Goal: Information Seeking & Learning: Find specific fact

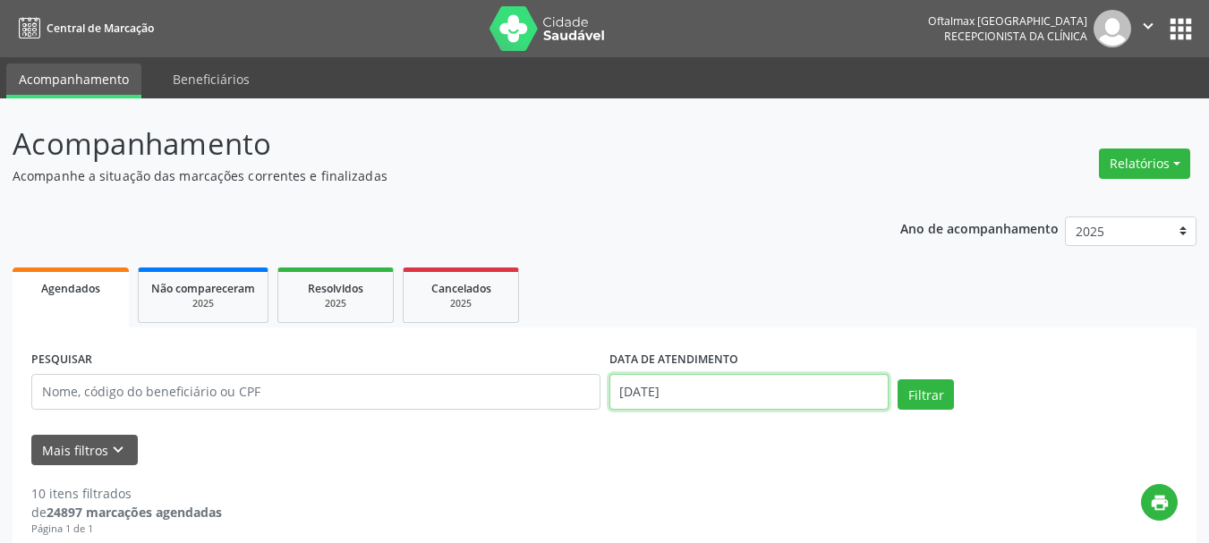
click at [717, 394] on input "[DATE]" at bounding box center [750, 392] width 280 height 36
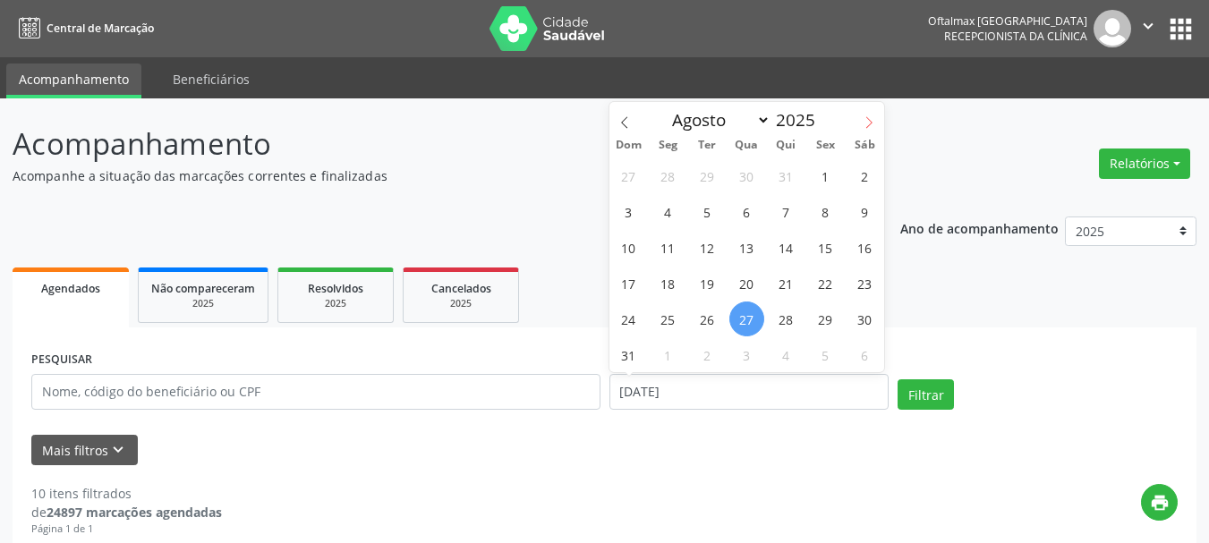
click at [865, 124] on icon at bounding box center [869, 122] width 13 height 13
select select "8"
click at [705, 173] on span "2" at bounding box center [707, 175] width 35 height 35
type input "[DATE]"
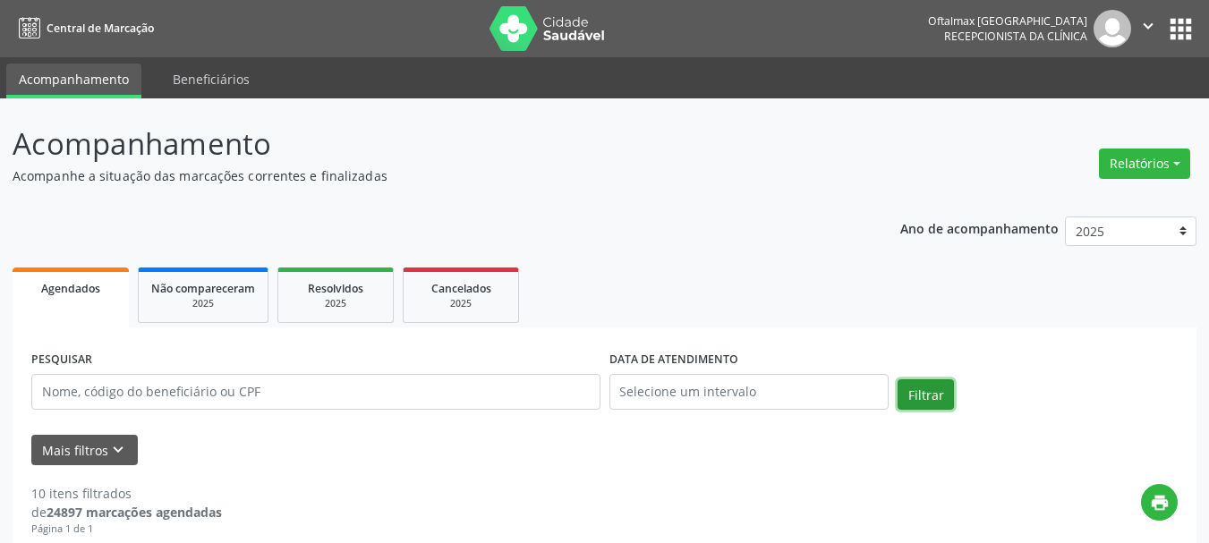
click at [918, 397] on button "Filtrar" at bounding box center [926, 395] width 56 height 30
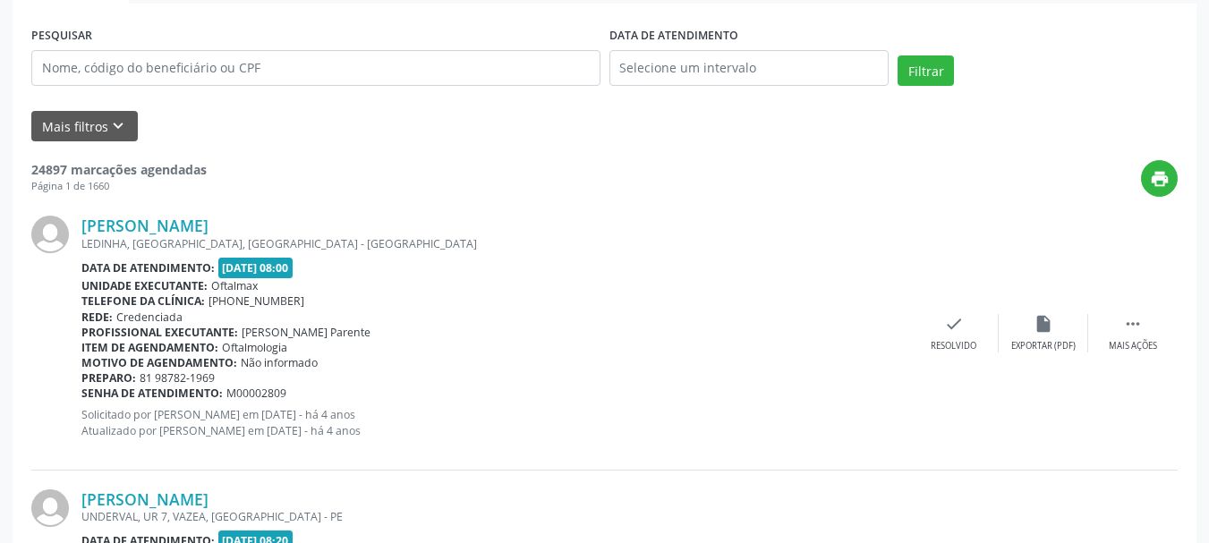
scroll to position [158, 0]
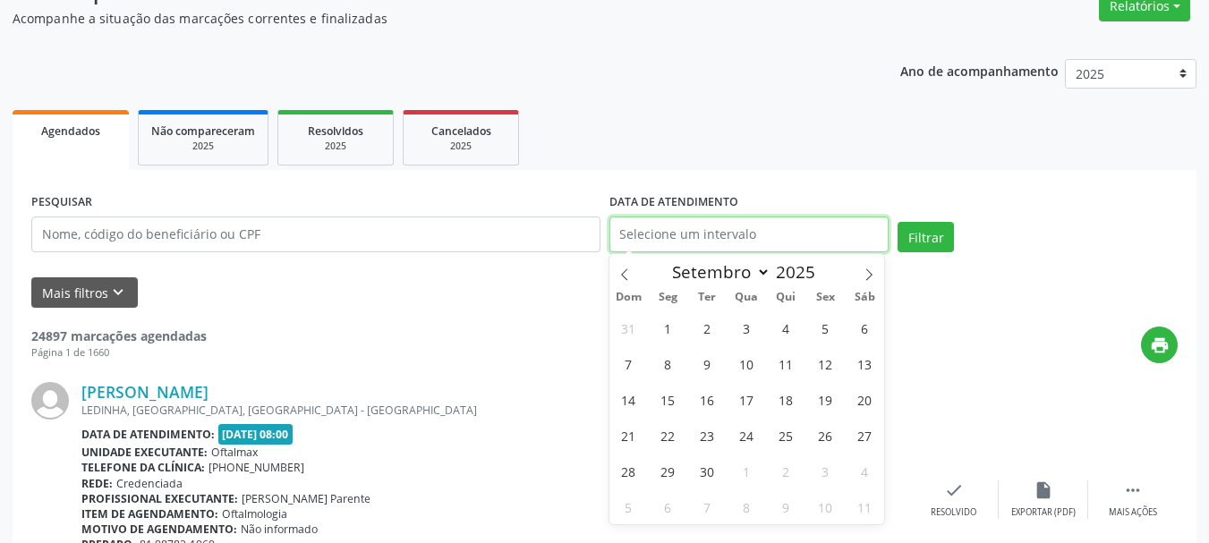
click at [789, 234] on input "text" at bounding box center [750, 235] width 280 height 36
click at [710, 329] on span "2" at bounding box center [707, 328] width 35 height 35
type input "[DATE]"
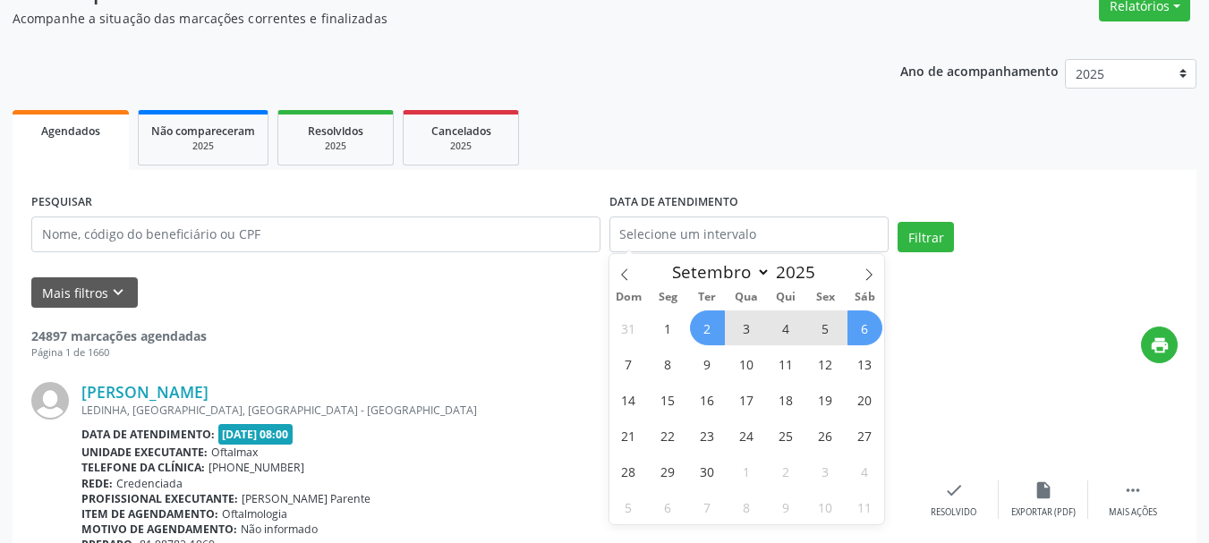
click at [961, 335] on div "print" at bounding box center [692, 345] width 971 height 37
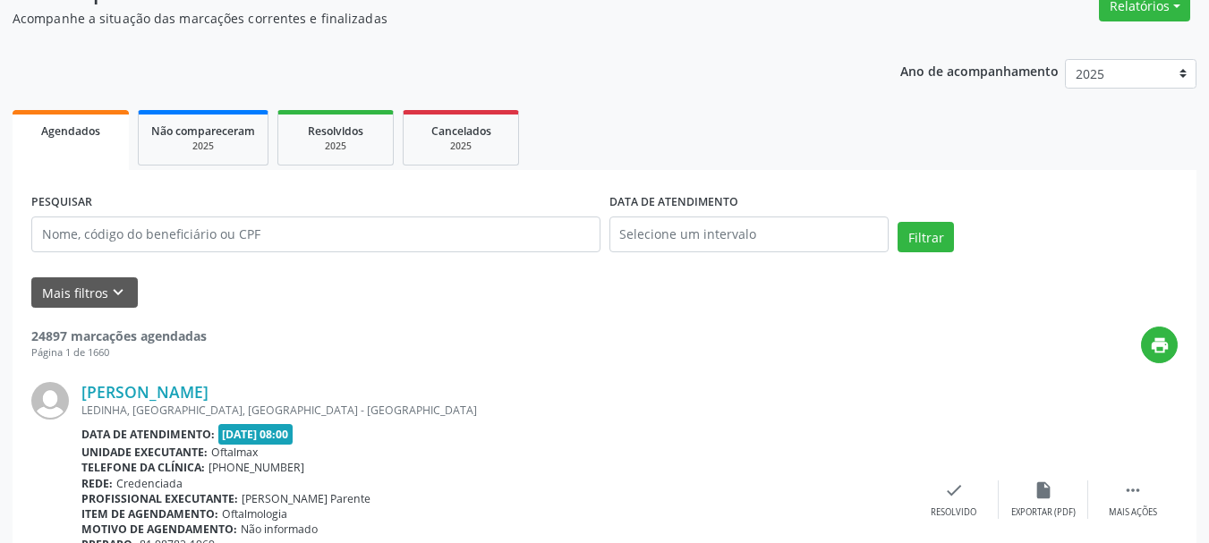
click at [961, 335] on div "print" at bounding box center [692, 345] width 971 height 37
click at [808, 242] on input "text" at bounding box center [750, 235] width 280 height 36
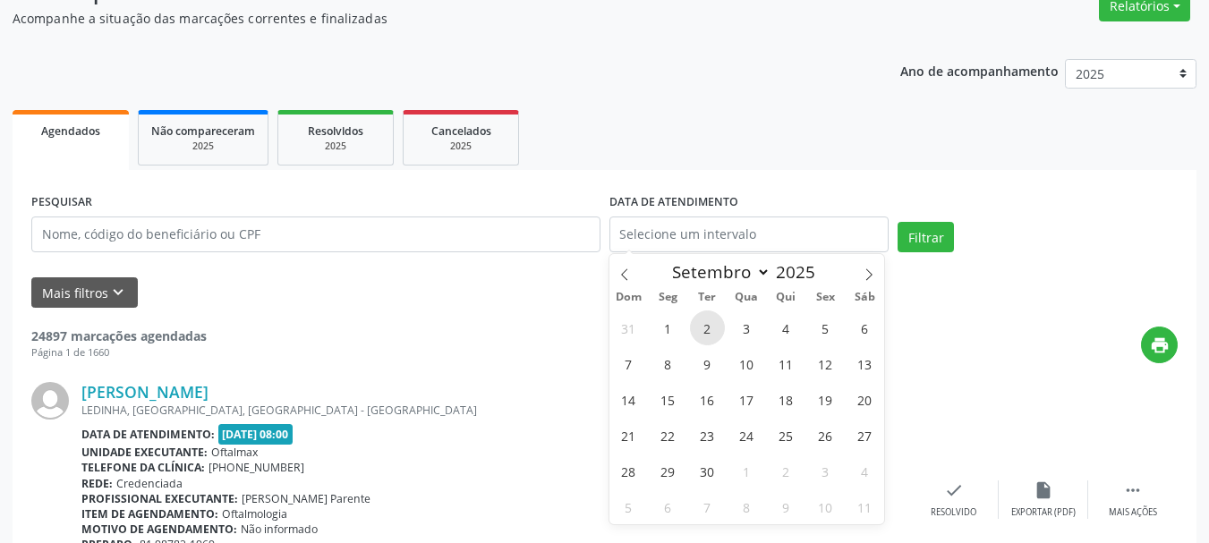
click at [714, 321] on span "2" at bounding box center [707, 328] width 35 height 35
type input "[DATE]"
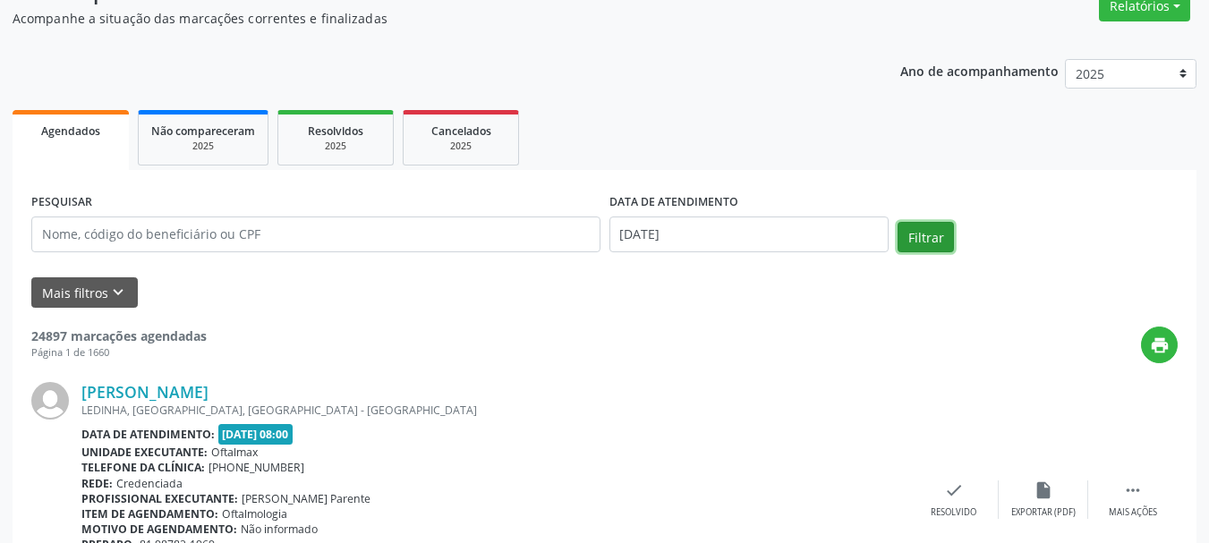
click at [921, 232] on button "Filtrar" at bounding box center [926, 237] width 56 height 30
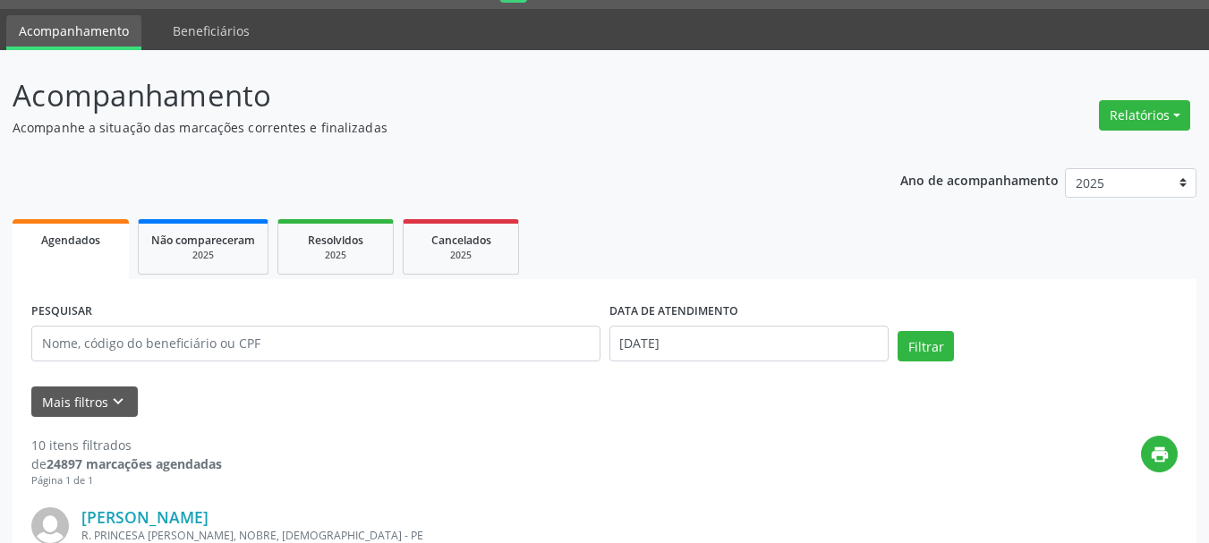
scroll to position [0, 0]
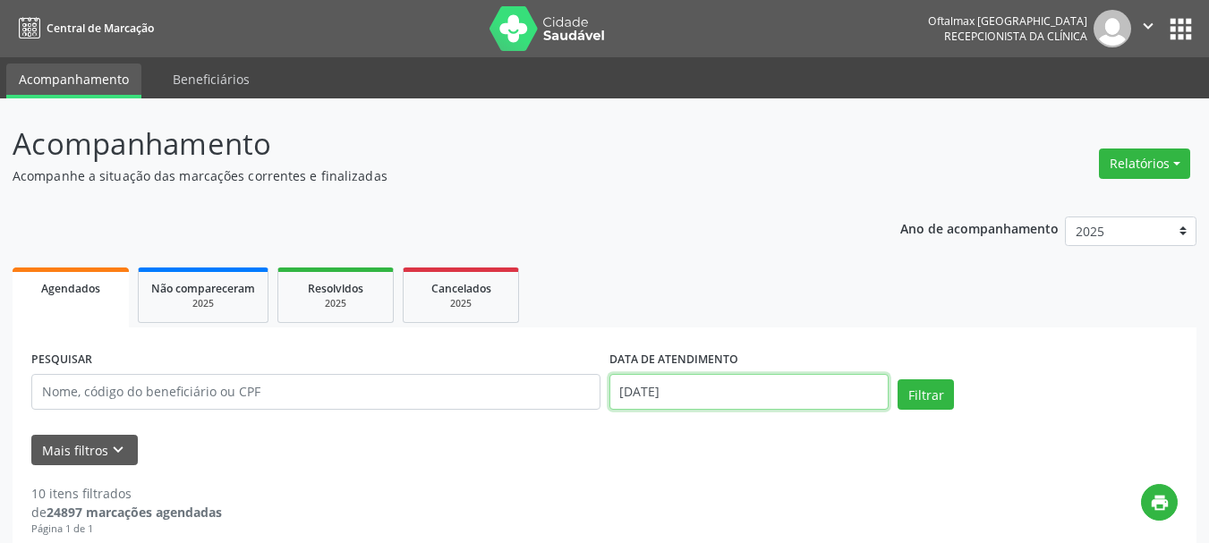
click at [710, 401] on input "[DATE]" at bounding box center [750, 392] width 280 height 36
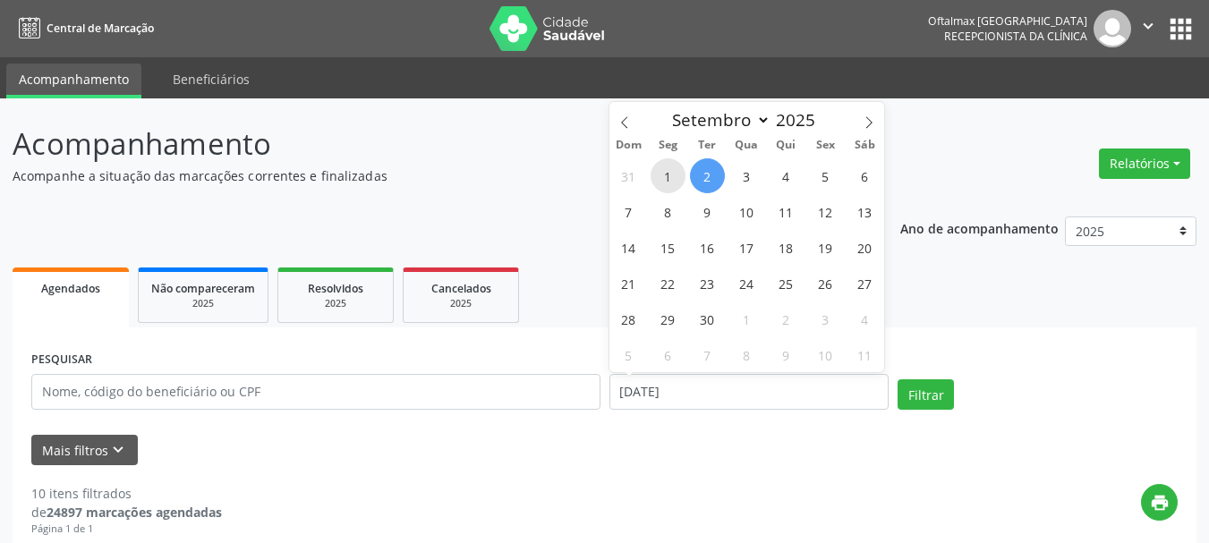
click at [672, 177] on span "1" at bounding box center [668, 175] width 35 height 35
type input "[DATE]"
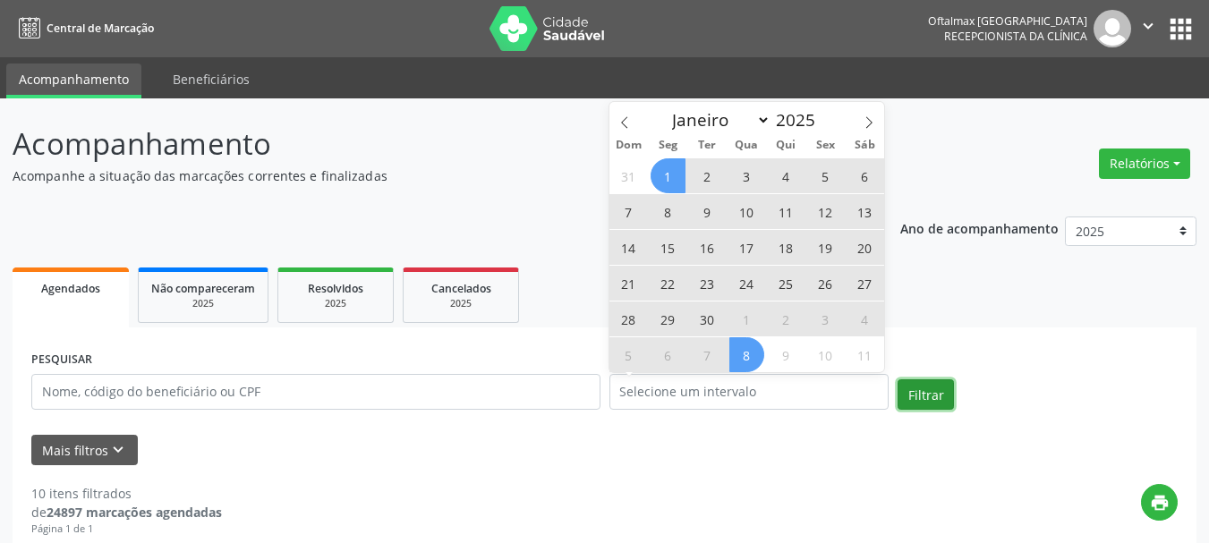
click at [929, 397] on button "Filtrar" at bounding box center [926, 395] width 56 height 30
select select "8"
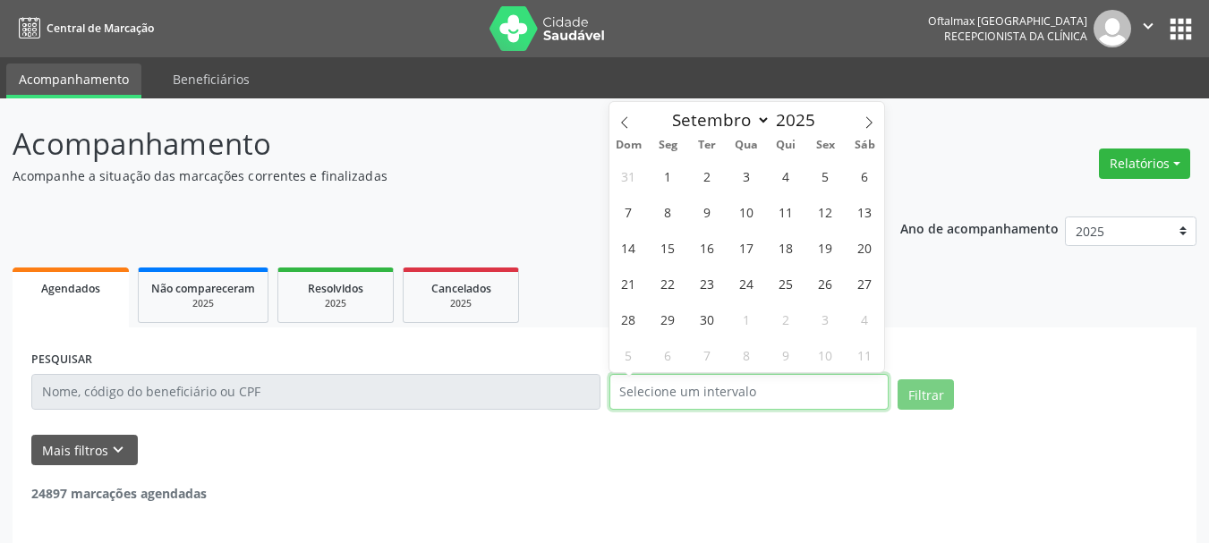
click at [749, 389] on input "text" at bounding box center [750, 392] width 280 height 36
click at [665, 175] on span "1" at bounding box center [668, 175] width 35 height 35
type input "[DATE]"
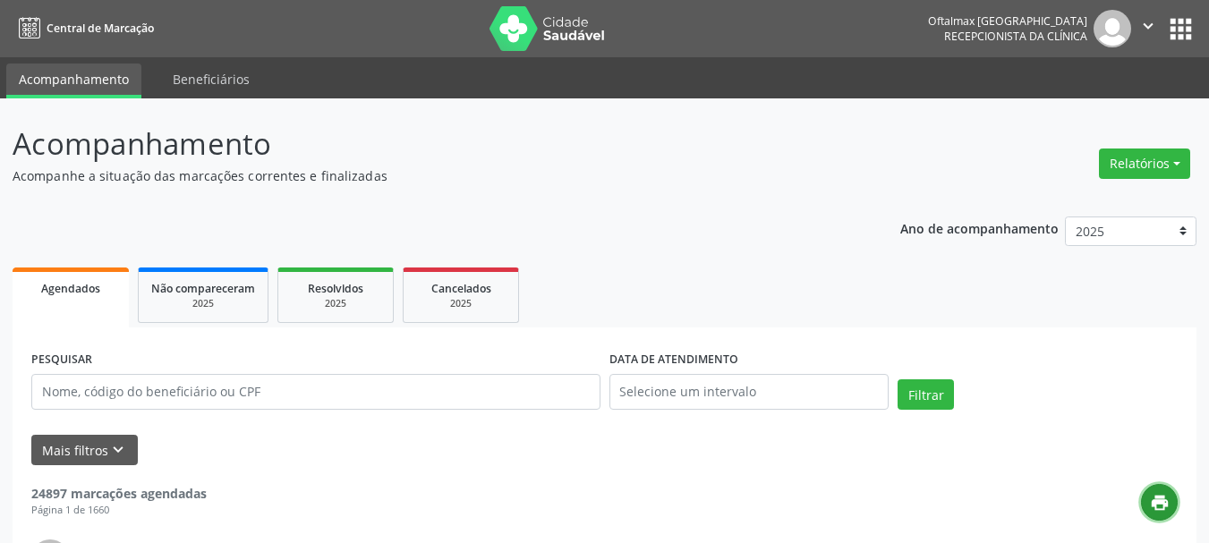
click at [1159, 499] on icon "print" at bounding box center [1160, 503] width 20 height 20
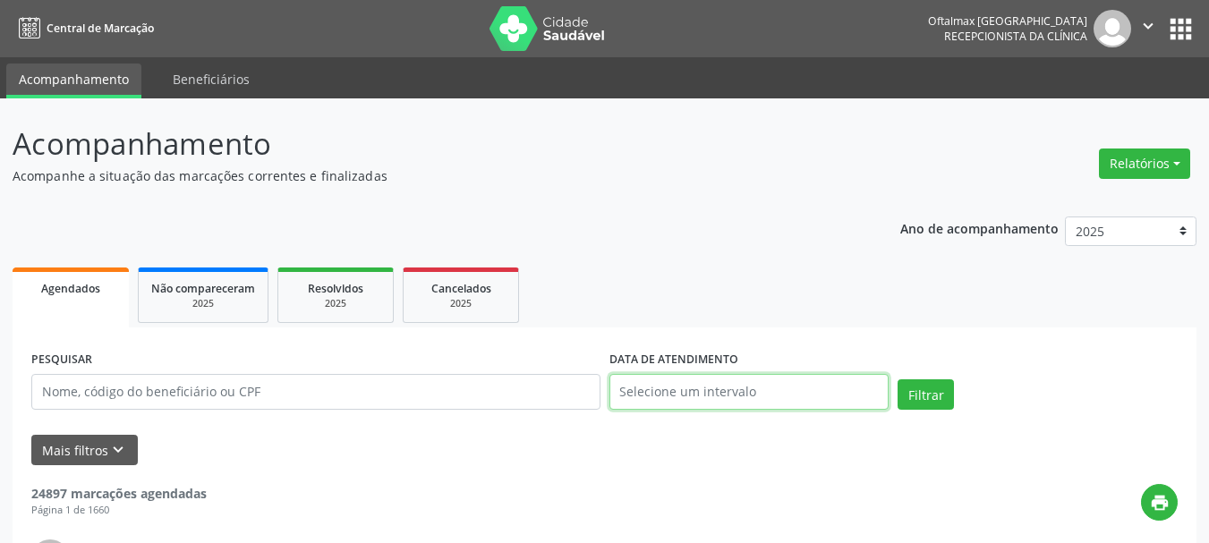
click at [779, 396] on input "text" at bounding box center [750, 392] width 280 height 36
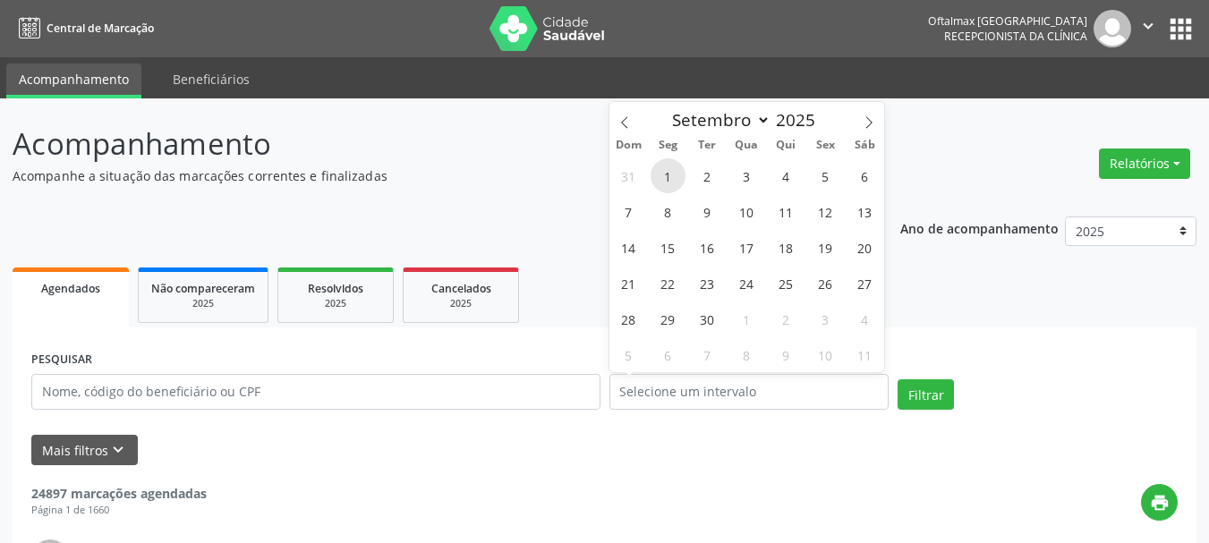
click at [670, 175] on span "1" at bounding box center [668, 175] width 35 height 35
type input "[DATE]"
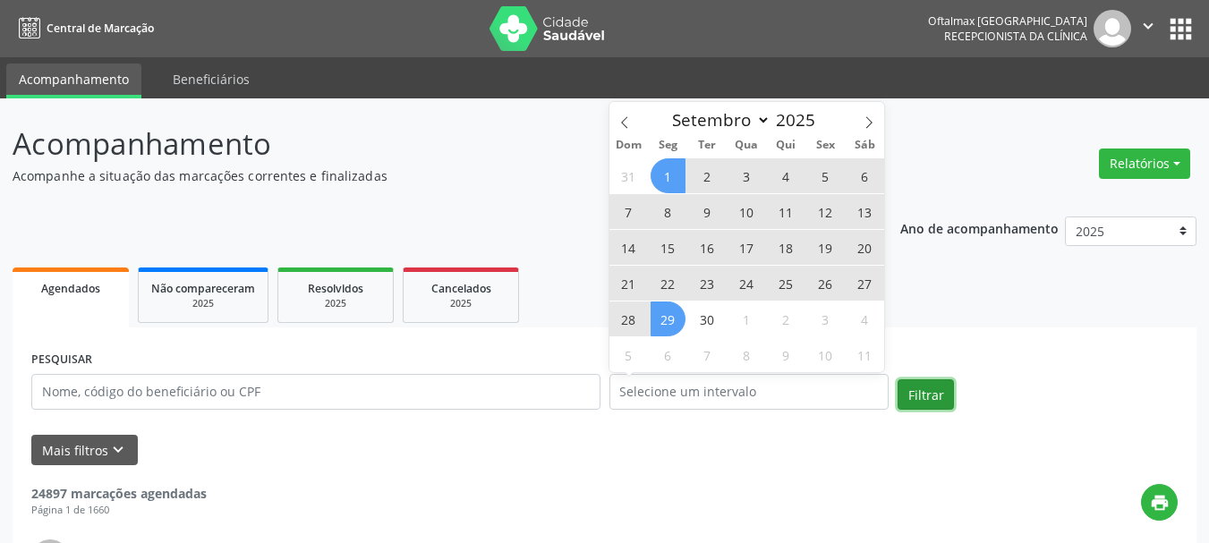
click at [932, 393] on button "Filtrar" at bounding box center [926, 395] width 56 height 30
select select "8"
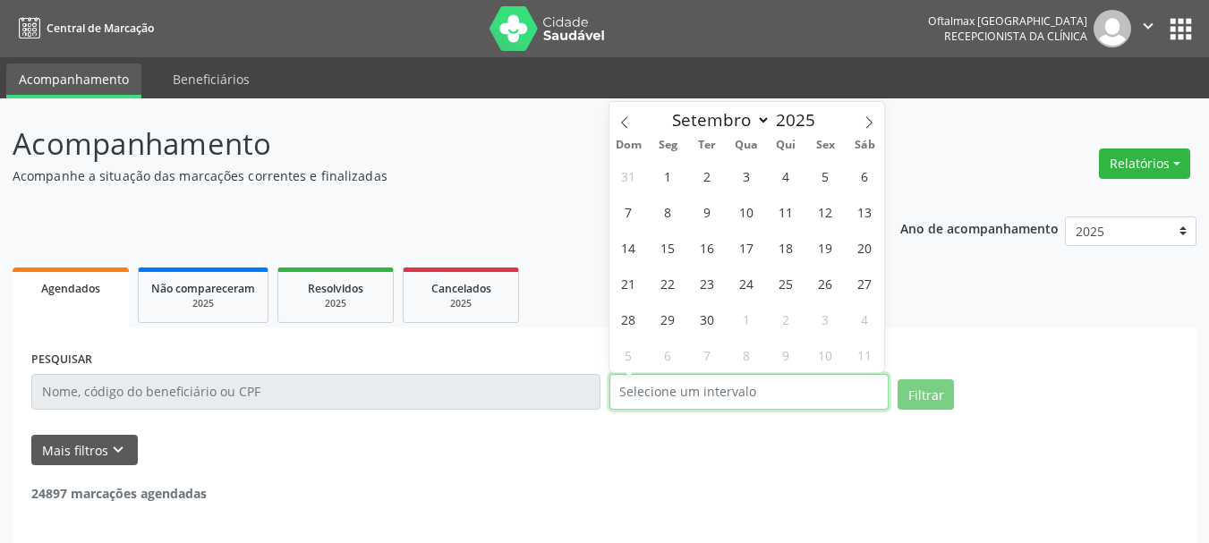
click at [786, 404] on input "text" at bounding box center [750, 392] width 280 height 36
click at [671, 171] on span "1" at bounding box center [668, 175] width 35 height 35
type input "[DATE]"
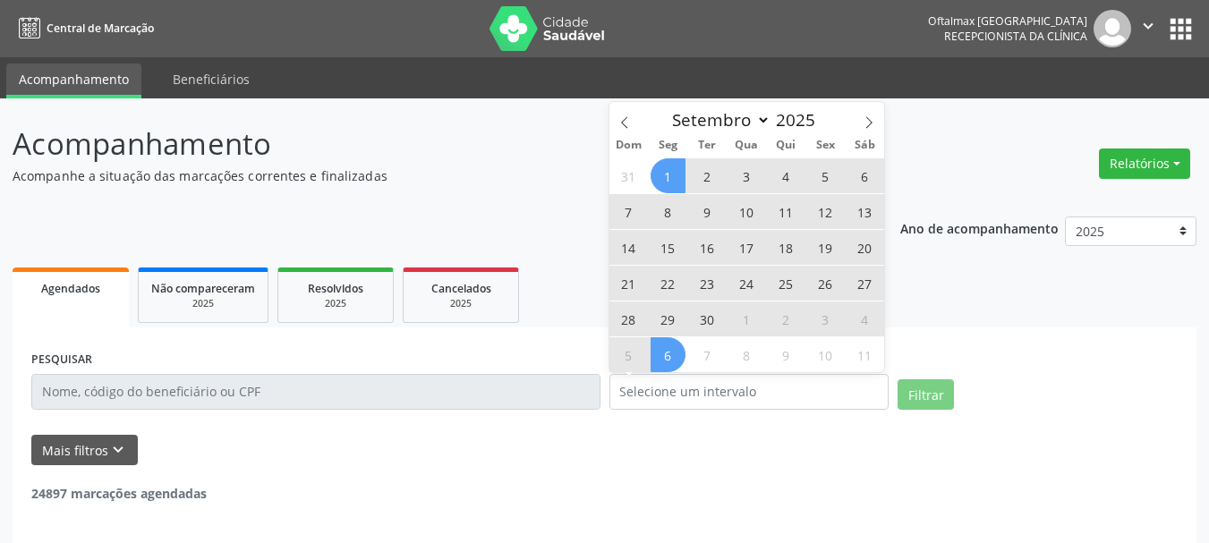
select select "8"
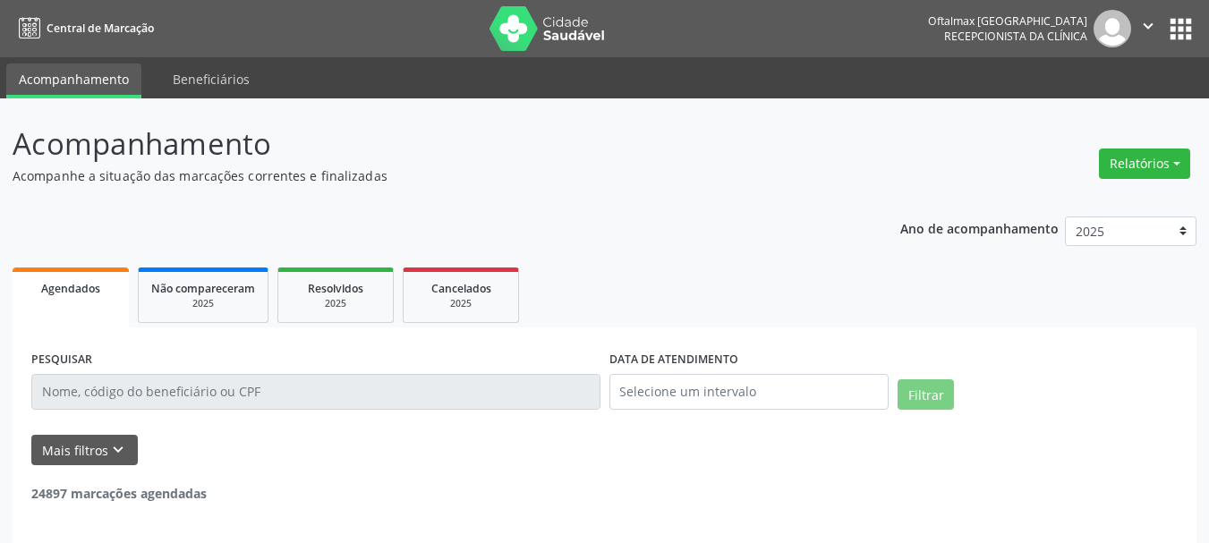
click at [693, 464] on div "Mais filtros keyboard_arrow_down" at bounding box center [605, 450] width 1156 height 31
click at [671, 394] on input "text" at bounding box center [750, 392] width 280 height 36
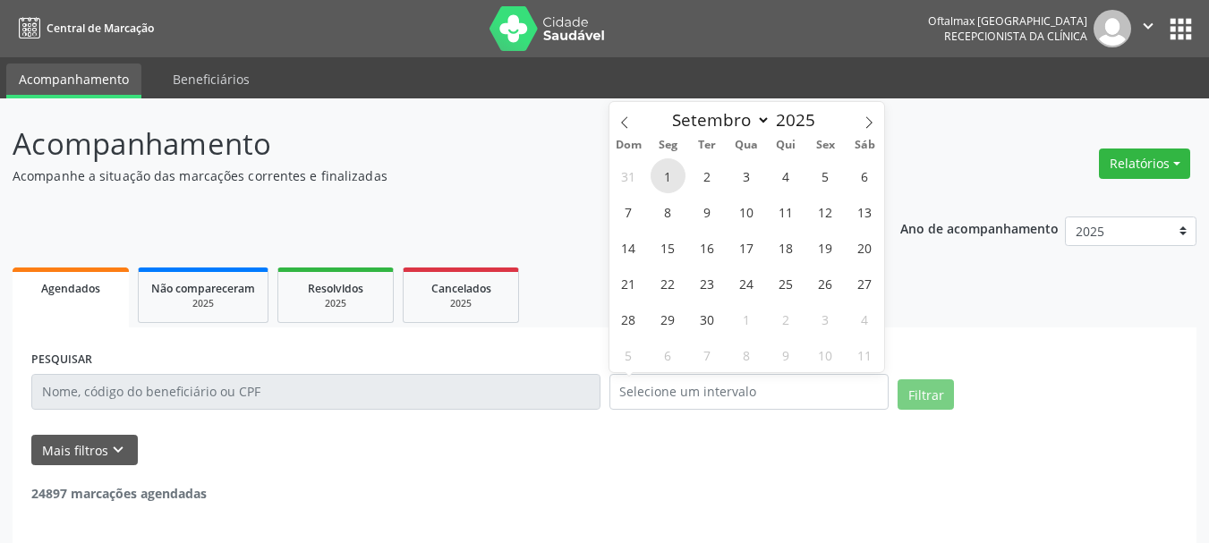
click at [668, 183] on span "1" at bounding box center [668, 175] width 35 height 35
type input "[DATE]"
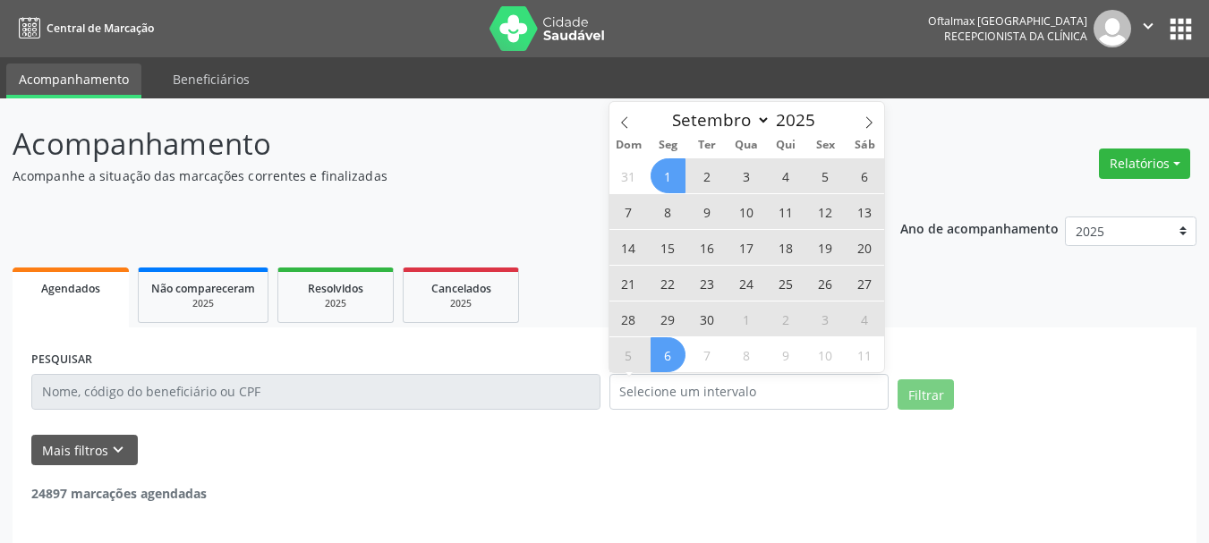
select select "8"
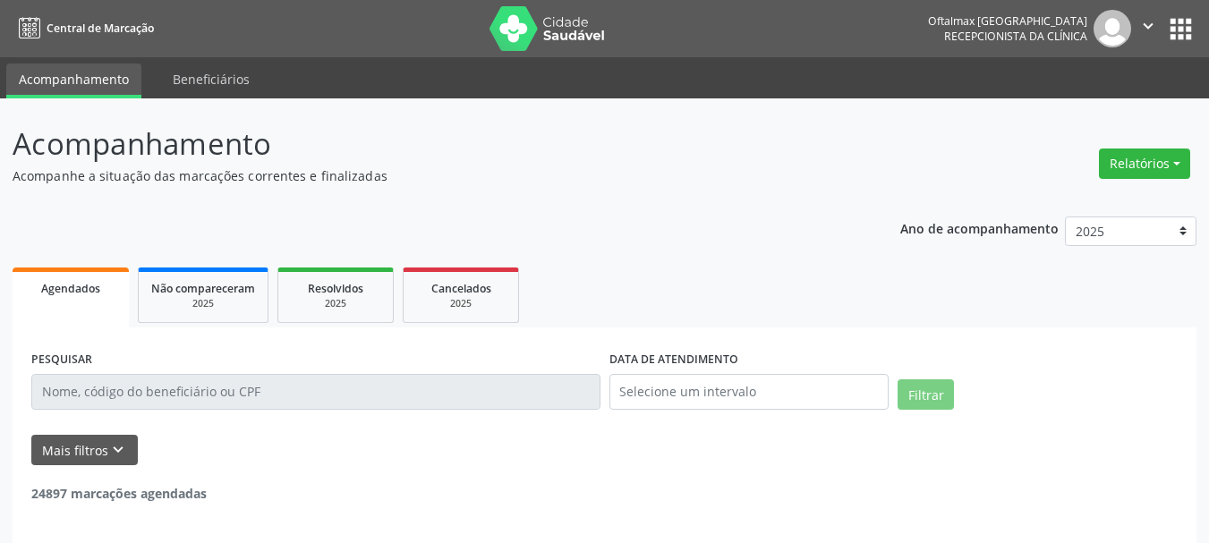
click at [918, 449] on div "Mais filtros keyboard_arrow_down" at bounding box center [605, 450] width 1156 height 31
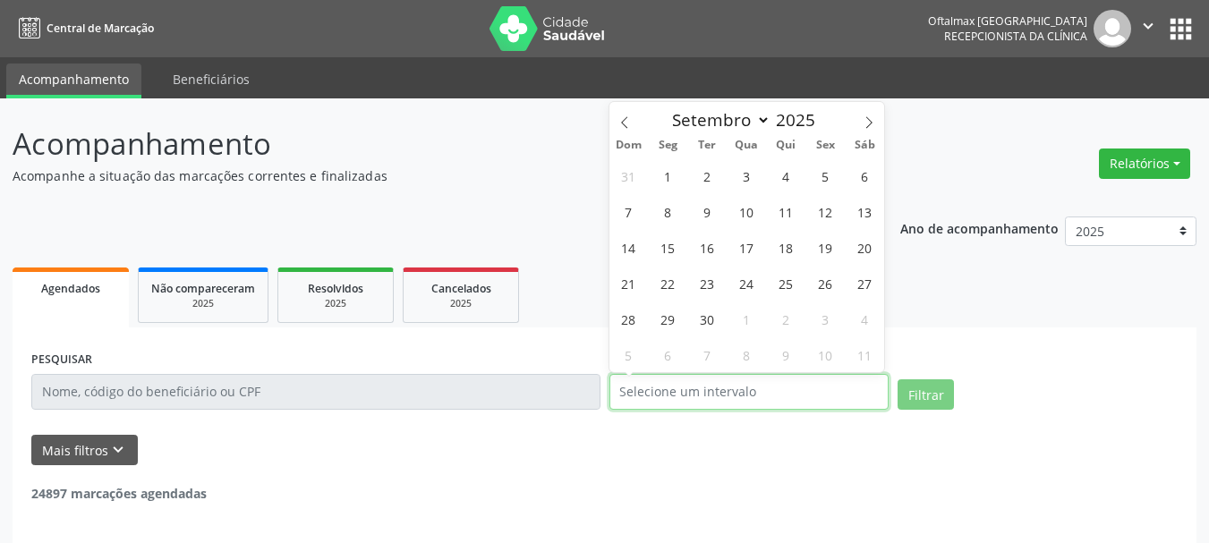
click at [815, 402] on input "text" at bounding box center [750, 392] width 280 height 36
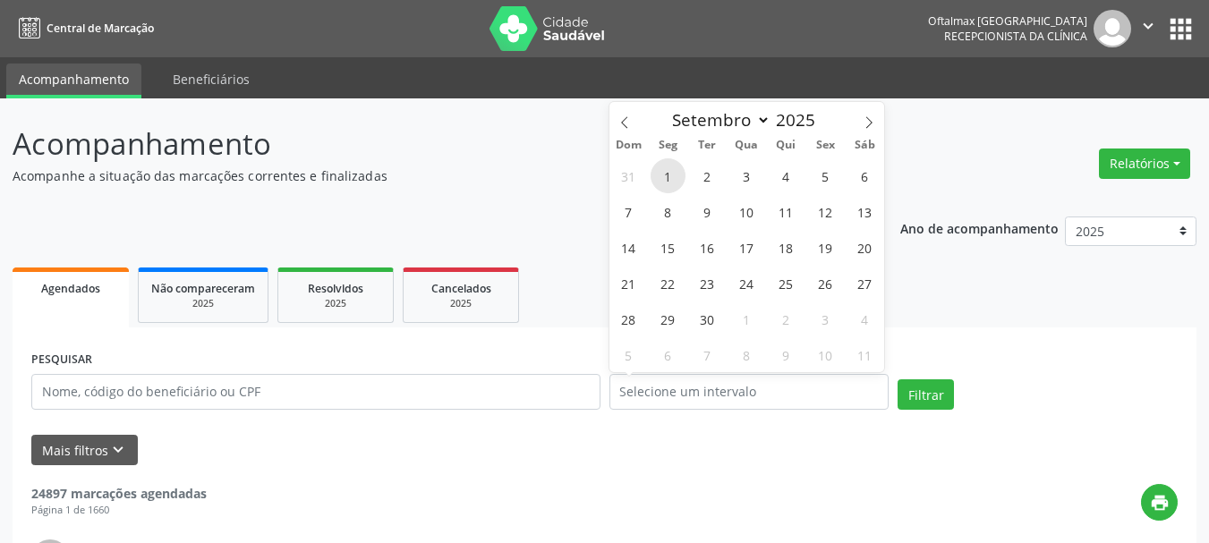
click at [673, 173] on span "1" at bounding box center [668, 175] width 35 height 35
type input "[DATE]"
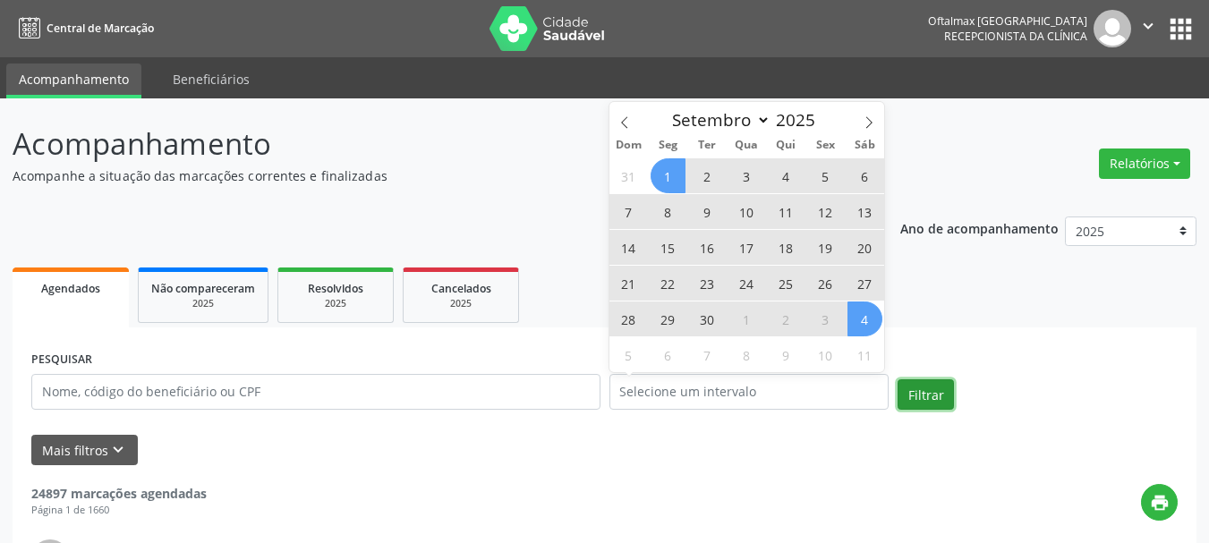
click at [947, 402] on button "Filtrar" at bounding box center [926, 395] width 56 height 30
select select "8"
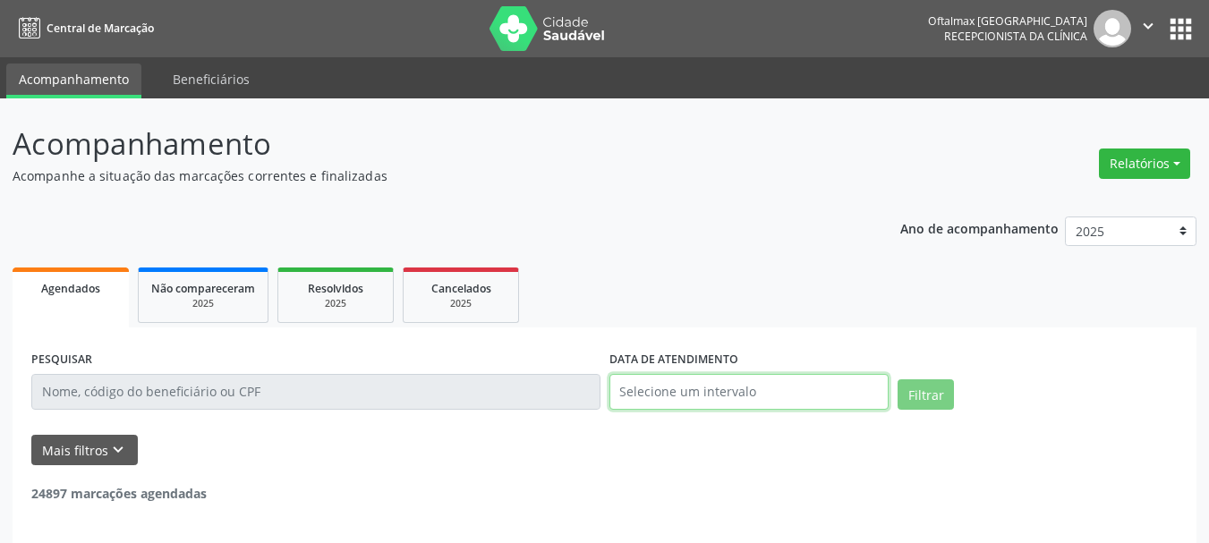
click at [833, 397] on input "text" at bounding box center [750, 392] width 280 height 36
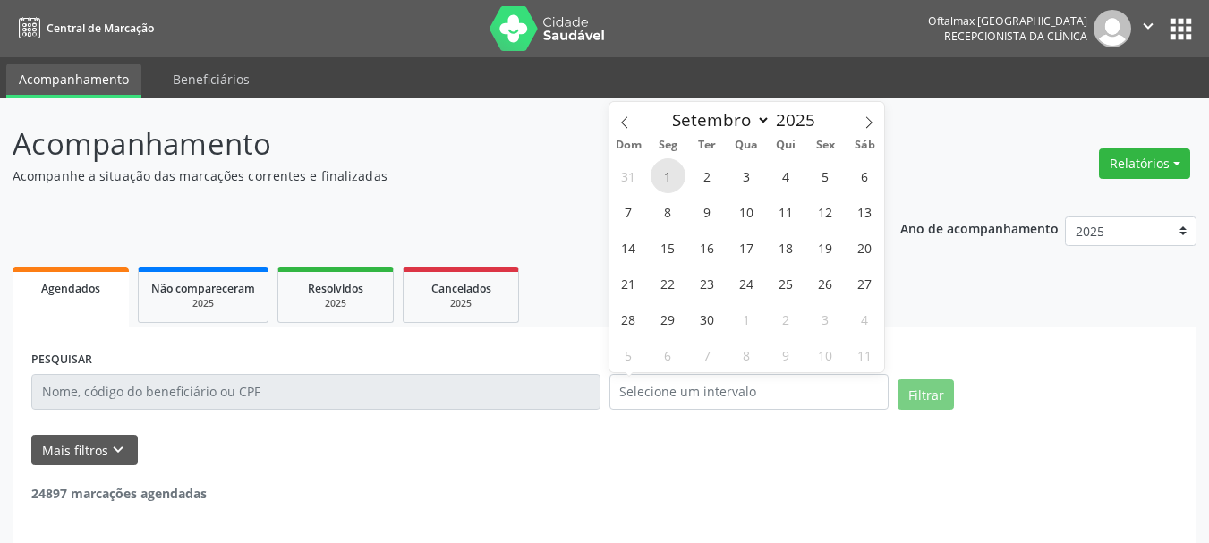
click at [671, 173] on span "1" at bounding box center [668, 175] width 35 height 35
type input "[DATE]"
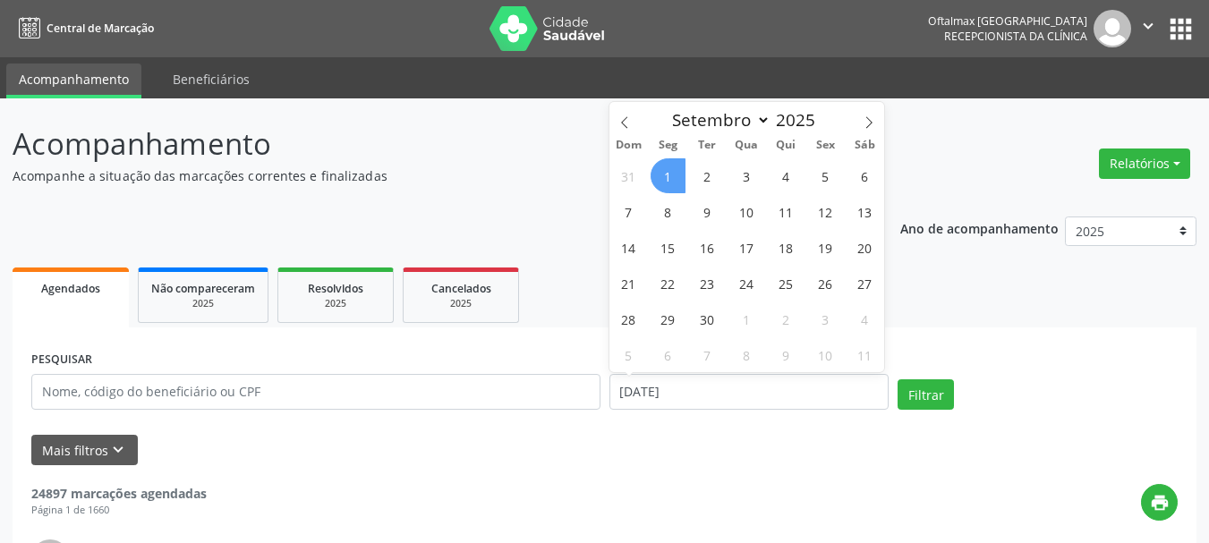
click at [671, 167] on span "1" at bounding box center [668, 175] width 35 height 35
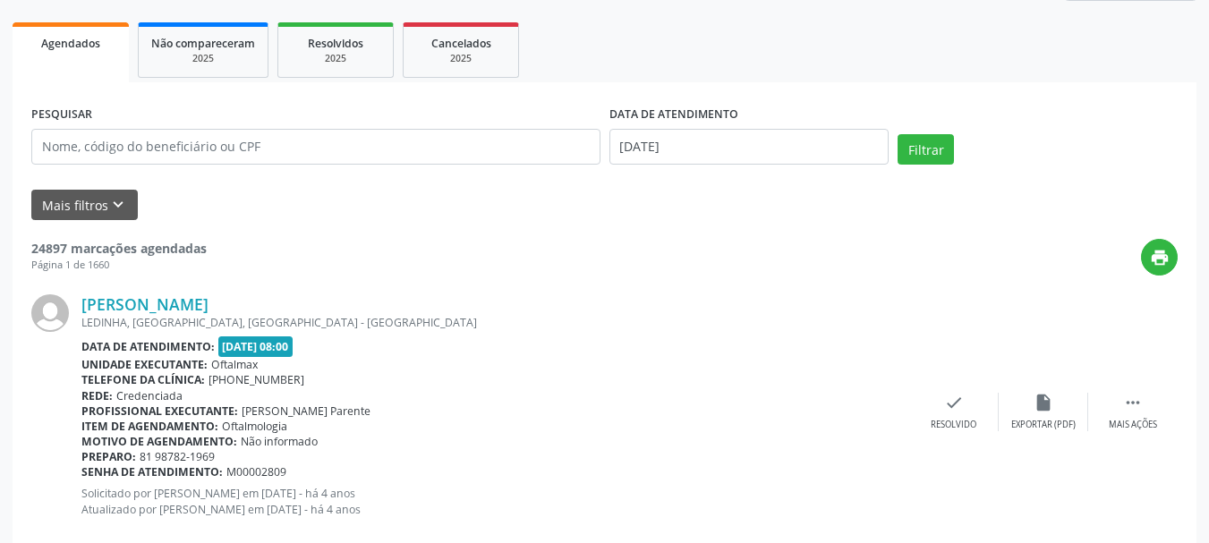
scroll to position [269, 0]
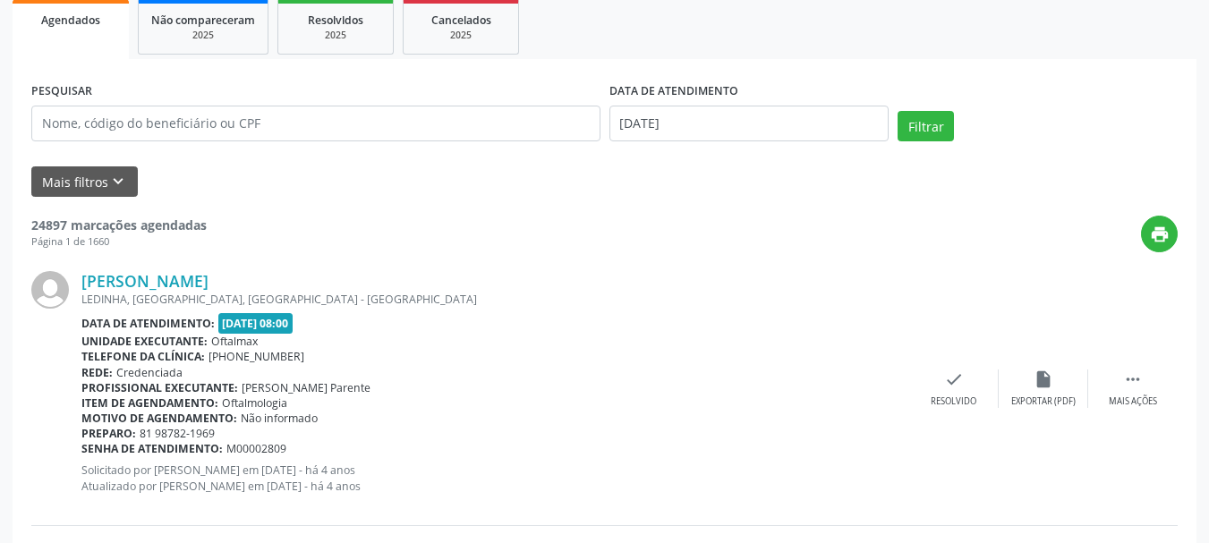
click at [937, 257] on div "[PERSON_NAME] [GEOGRAPHIC_DATA], [GEOGRAPHIC_DATA], [GEOGRAPHIC_DATA] - [GEOGRA…" at bounding box center [604, 388] width 1147 height 273
click at [934, 133] on button "Filtrar" at bounding box center [926, 126] width 56 height 30
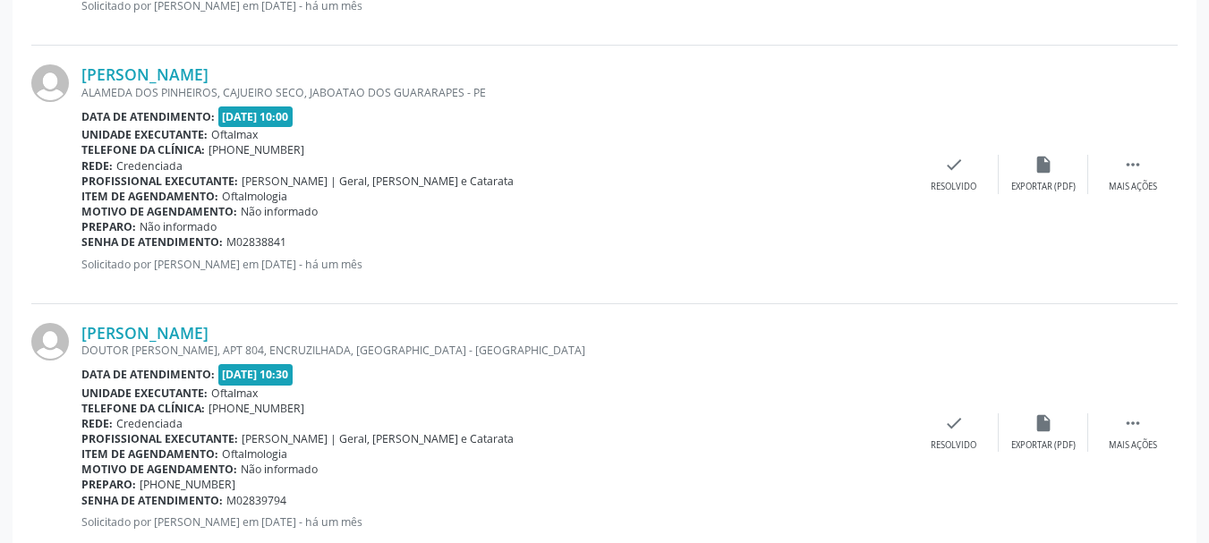
scroll to position [3939, 0]
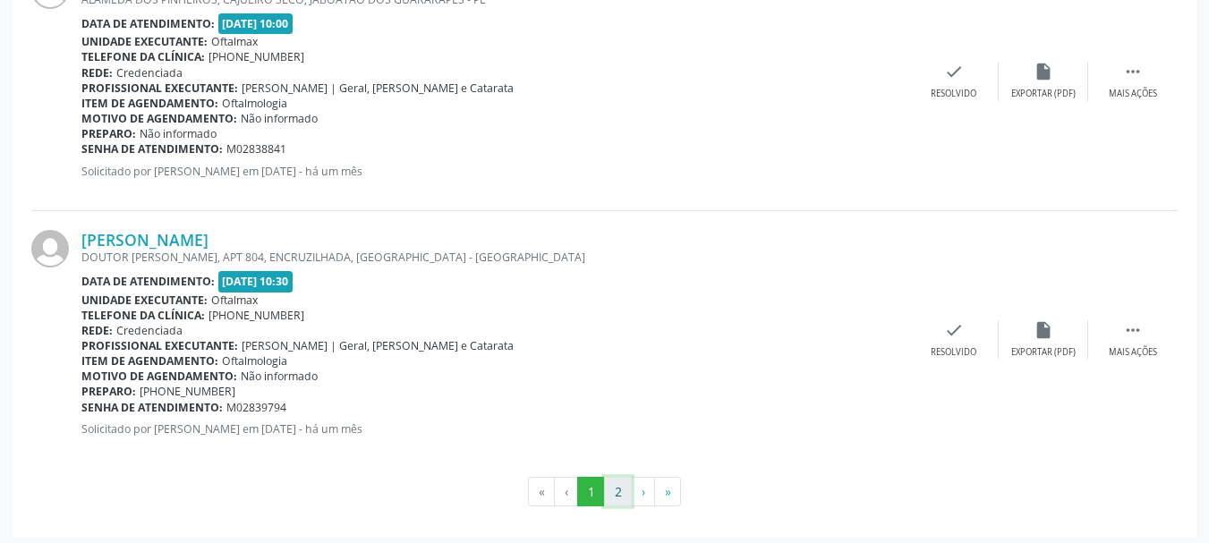
click at [616, 489] on button "2" at bounding box center [618, 492] width 28 height 30
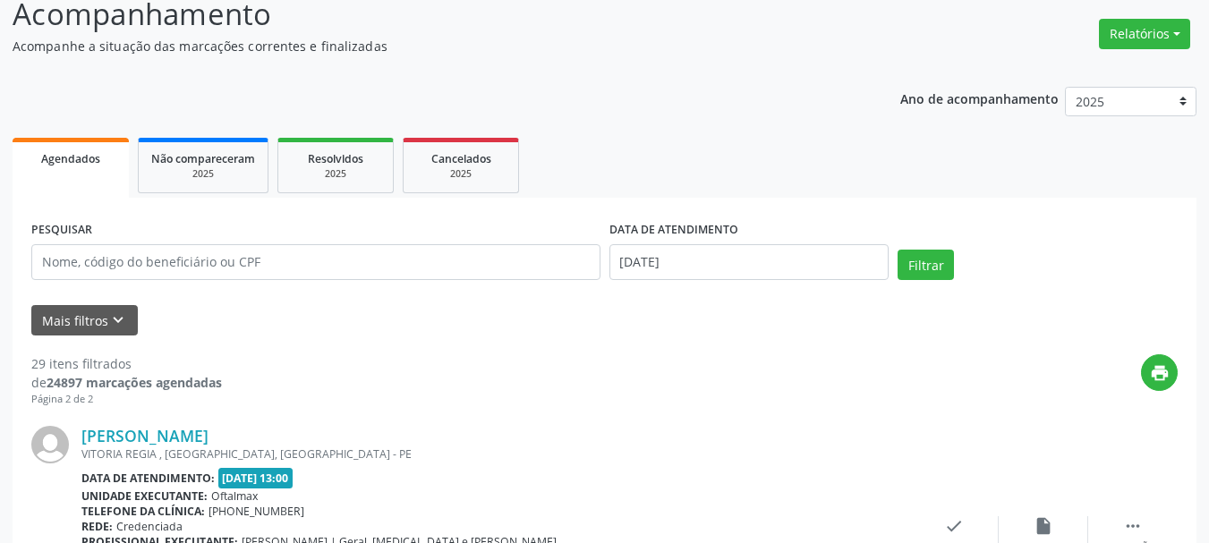
scroll to position [0, 0]
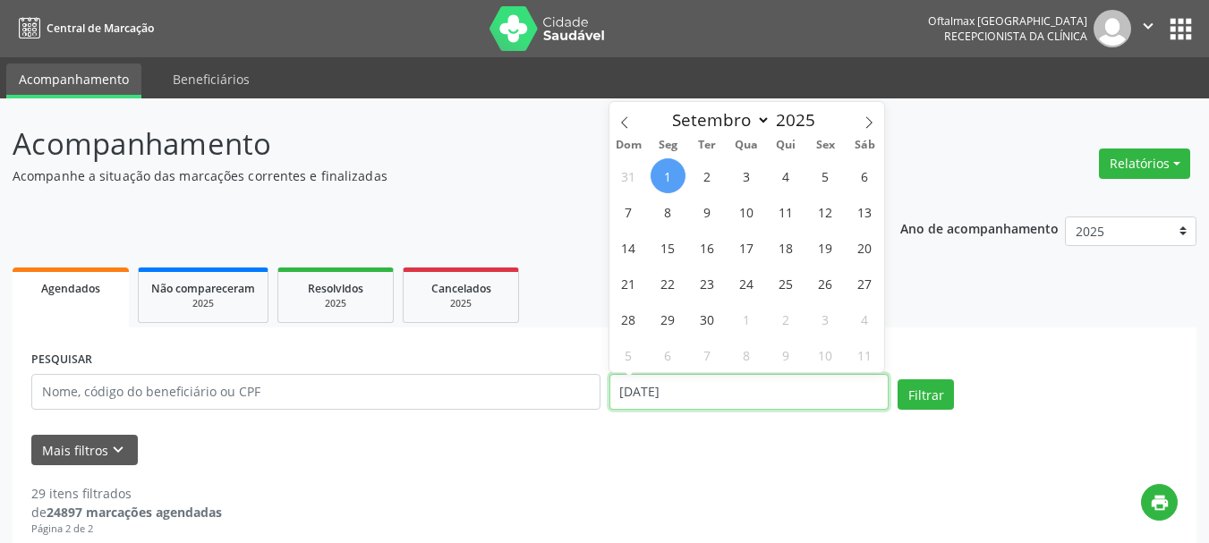
click at [851, 379] on input "[DATE]" at bounding box center [750, 392] width 280 height 36
click at [750, 181] on span "3" at bounding box center [747, 175] width 35 height 35
type input "03/09/2025"
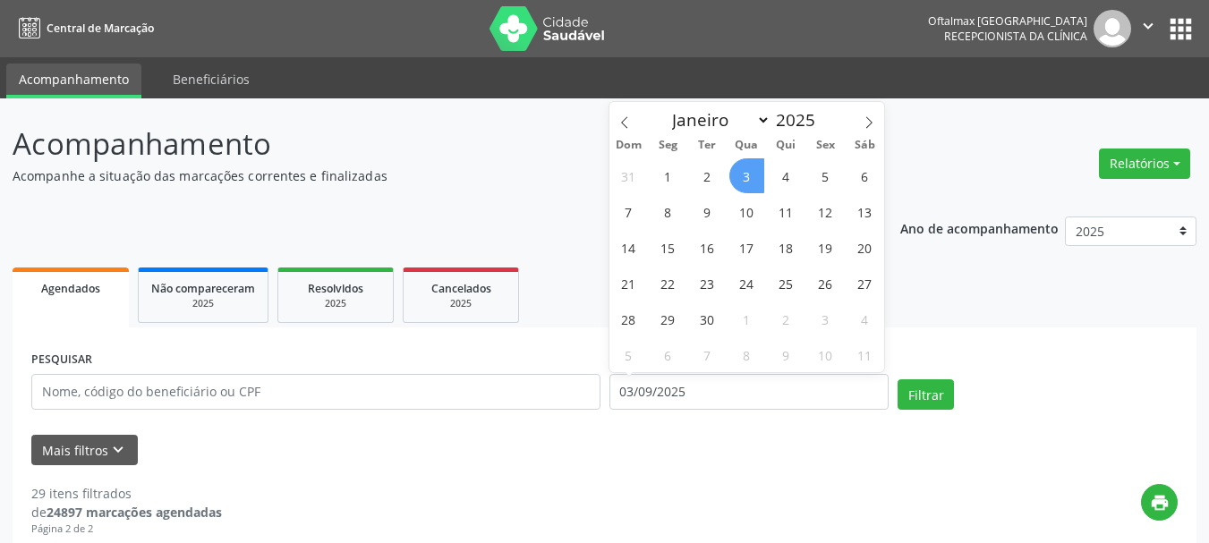
click at [750, 181] on span "3" at bounding box center [747, 175] width 35 height 35
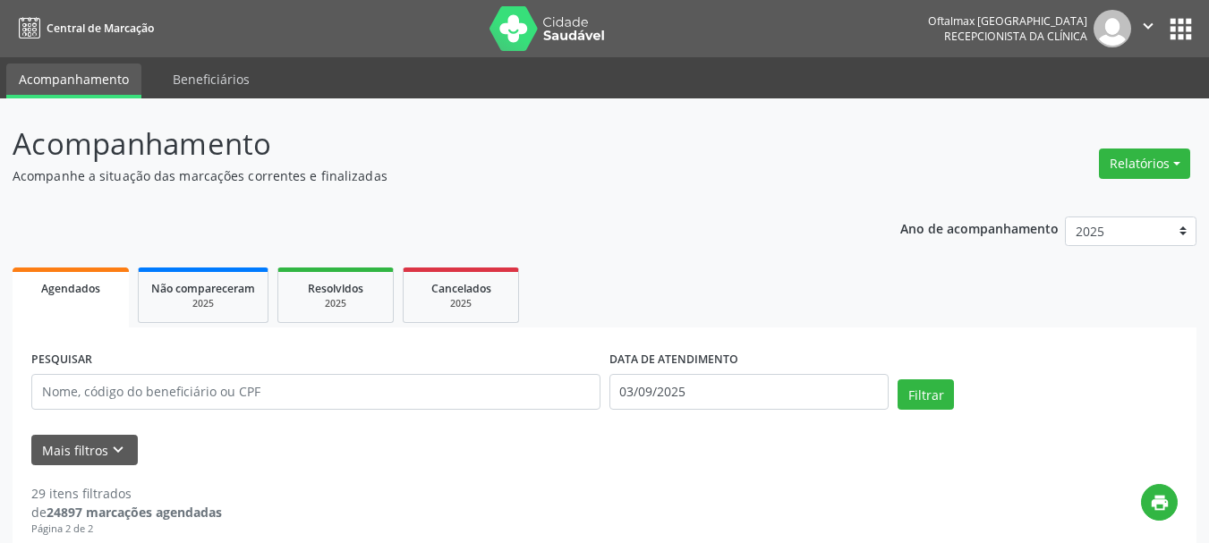
click at [930, 397] on button "Filtrar" at bounding box center [926, 395] width 56 height 30
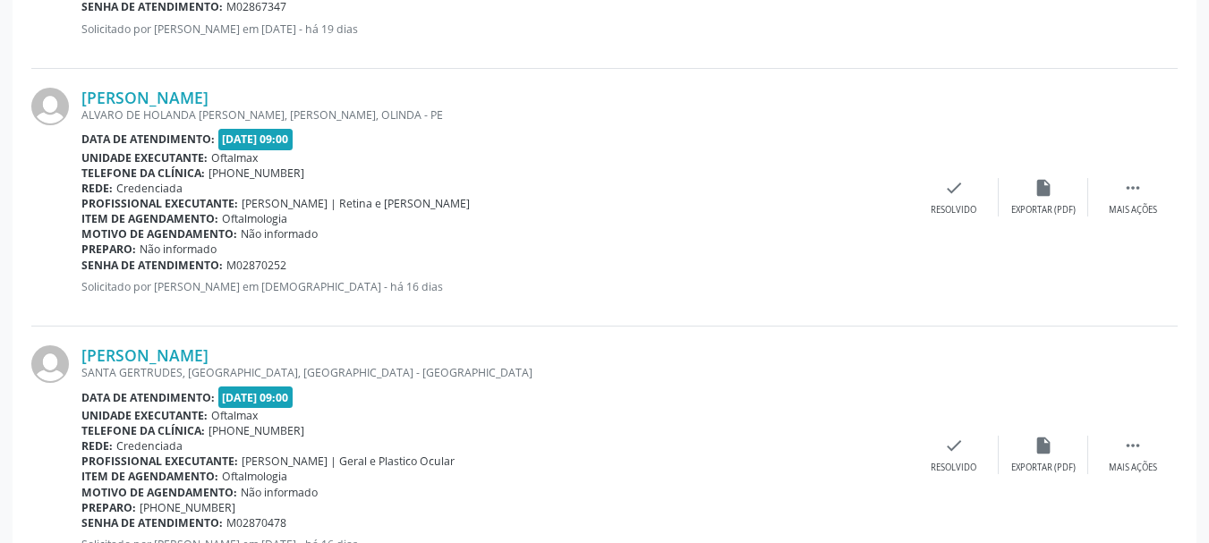
scroll to position [1343, 0]
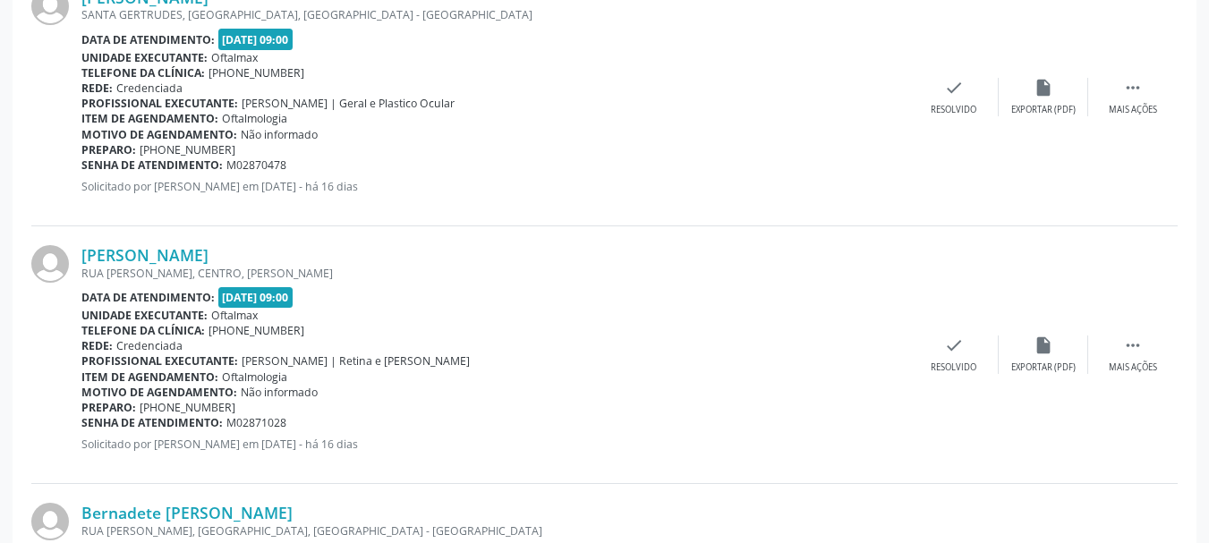
drag, startPoint x: 79, startPoint y: 256, endPoint x: 220, endPoint y: 255, distance: 141.4
click at [220, 255] on div "[PERSON_NAME] [GEOGRAPHIC_DATA][PERSON_NAME], CENTRO, [GEOGRAPHIC_DATA] Data de…" at bounding box center [604, 355] width 1147 height 258
copy div "[PERSON_NAME]"
click at [1043, 344] on icon "insert_drive_file" at bounding box center [1044, 346] width 20 height 20
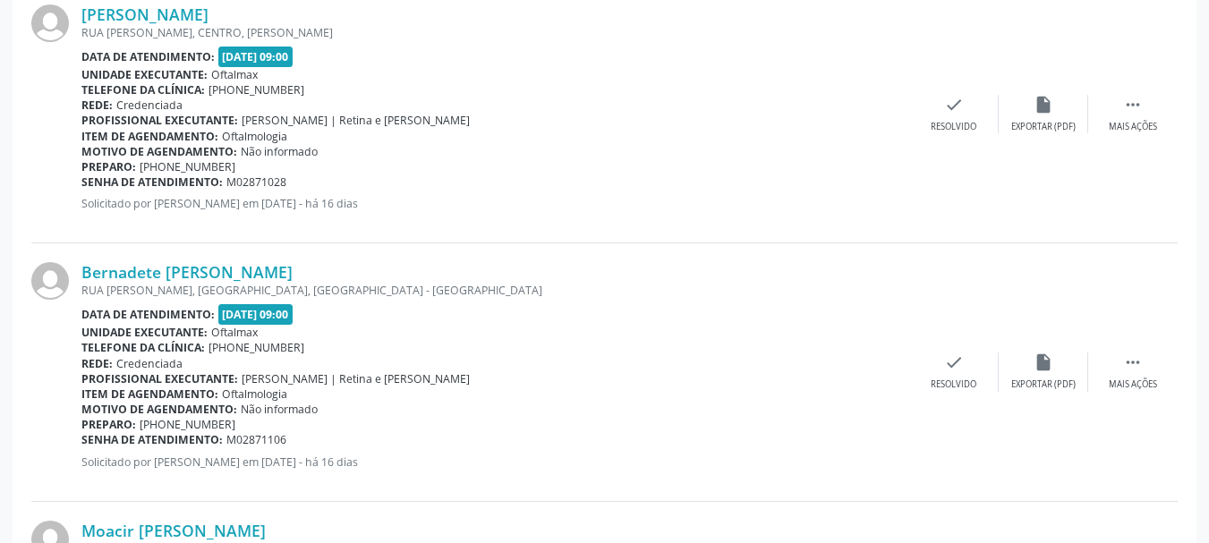
scroll to position [1611, 0]
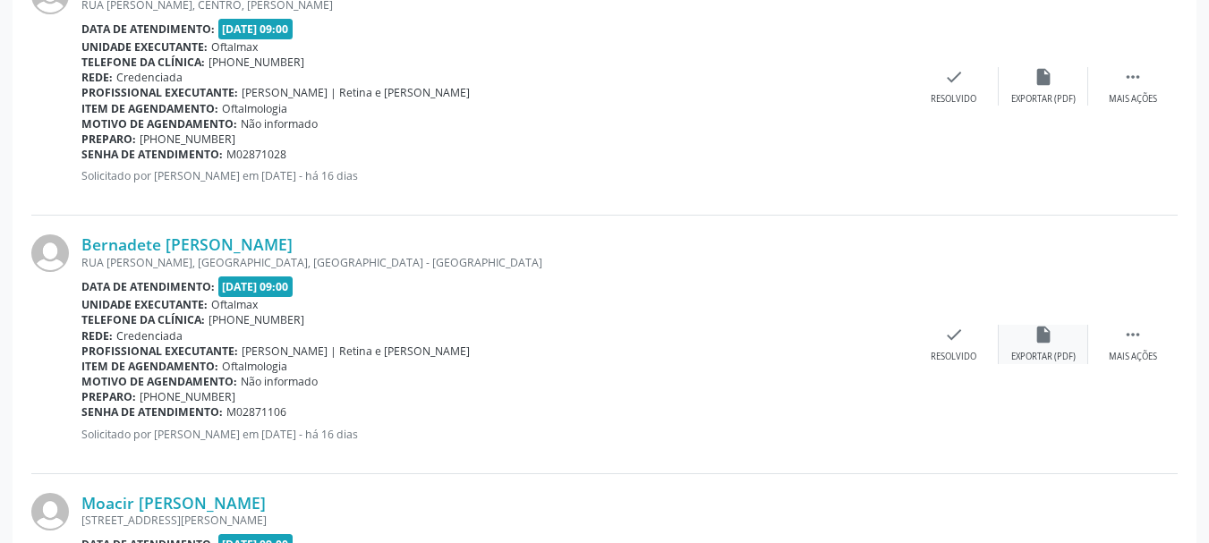
click at [1042, 337] on icon "insert_drive_file" at bounding box center [1044, 335] width 20 height 20
click at [88, 241] on link "Bernadete [PERSON_NAME]" at bounding box center [186, 245] width 211 height 20
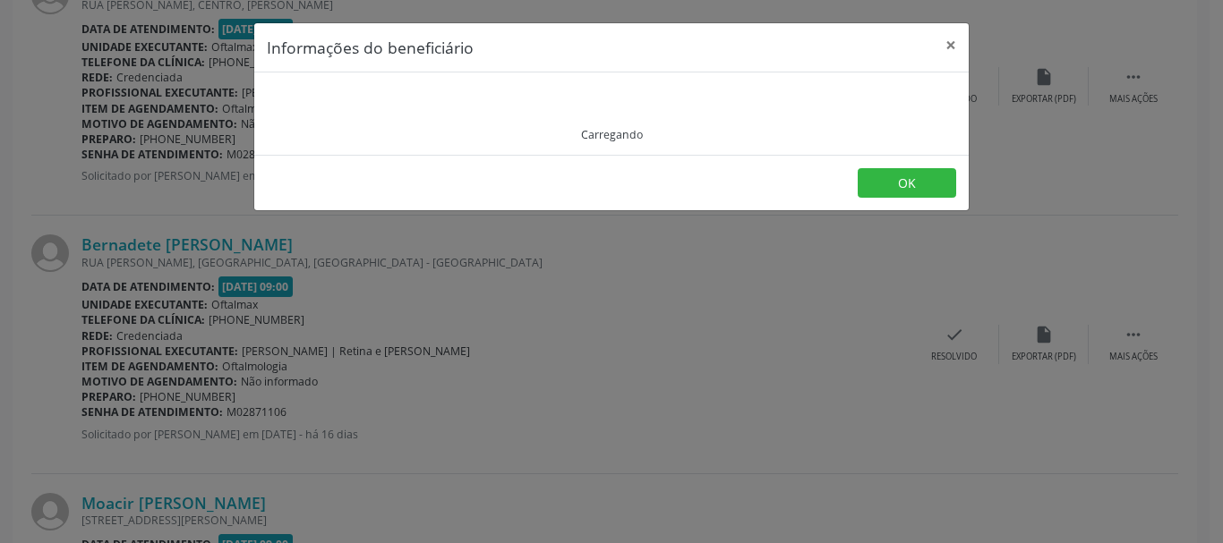
drag, startPoint x: 161, startPoint y: 241, endPoint x: 194, endPoint y: 241, distance: 33.1
click at [194, 241] on div "Informações do beneficiário × Carregando OK" at bounding box center [611, 271] width 1223 height 543
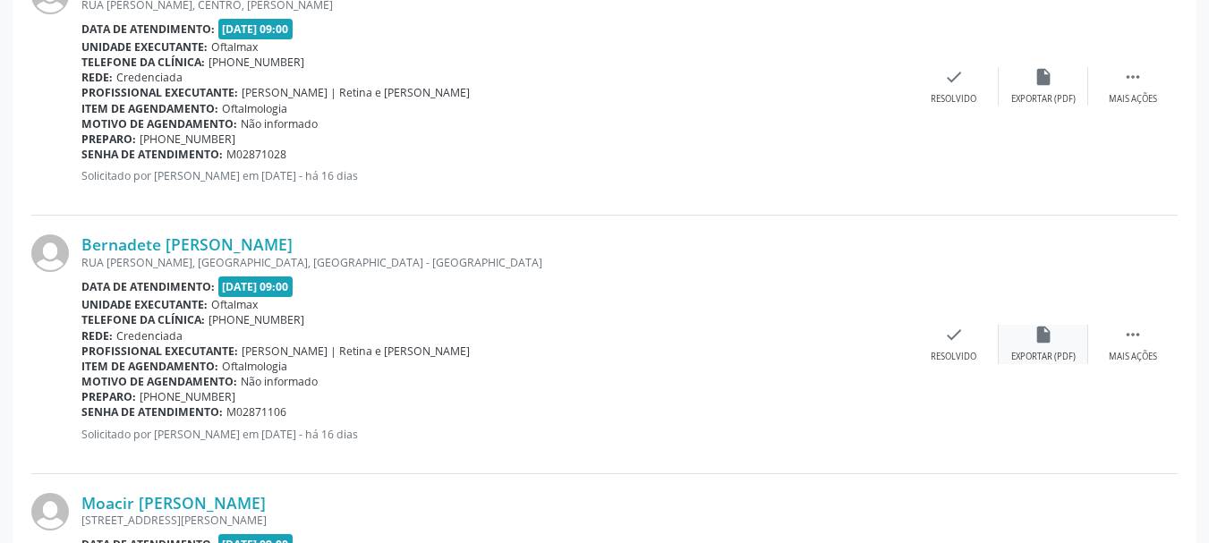
click at [1039, 342] on icon "insert_drive_file" at bounding box center [1044, 335] width 20 height 20
click at [1034, 331] on icon "insert_drive_file" at bounding box center [1044, 335] width 20 height 20
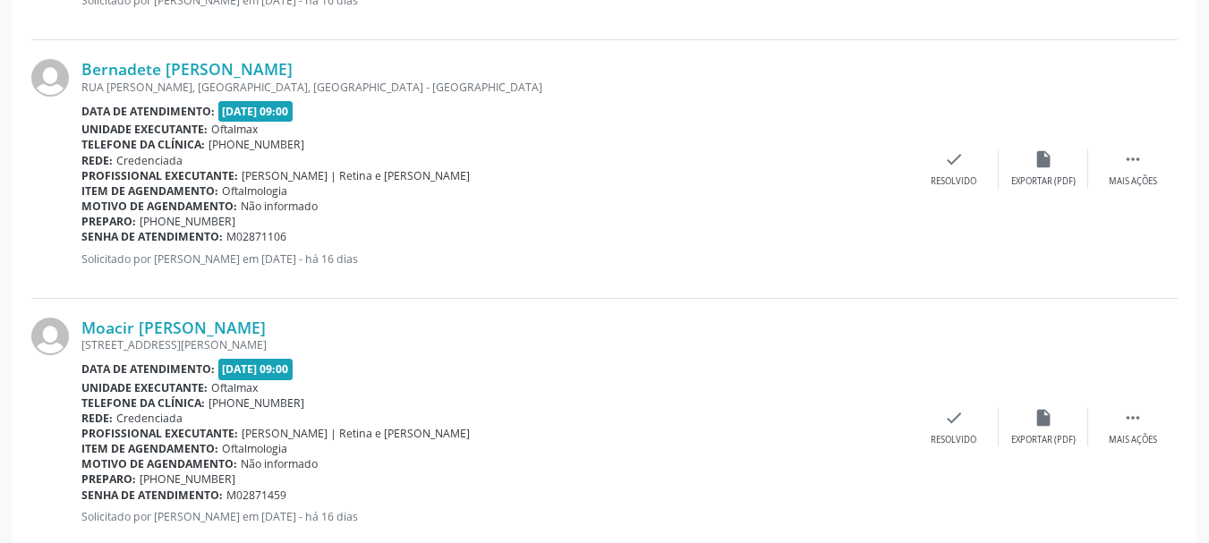
scroll to position [1790, 0]
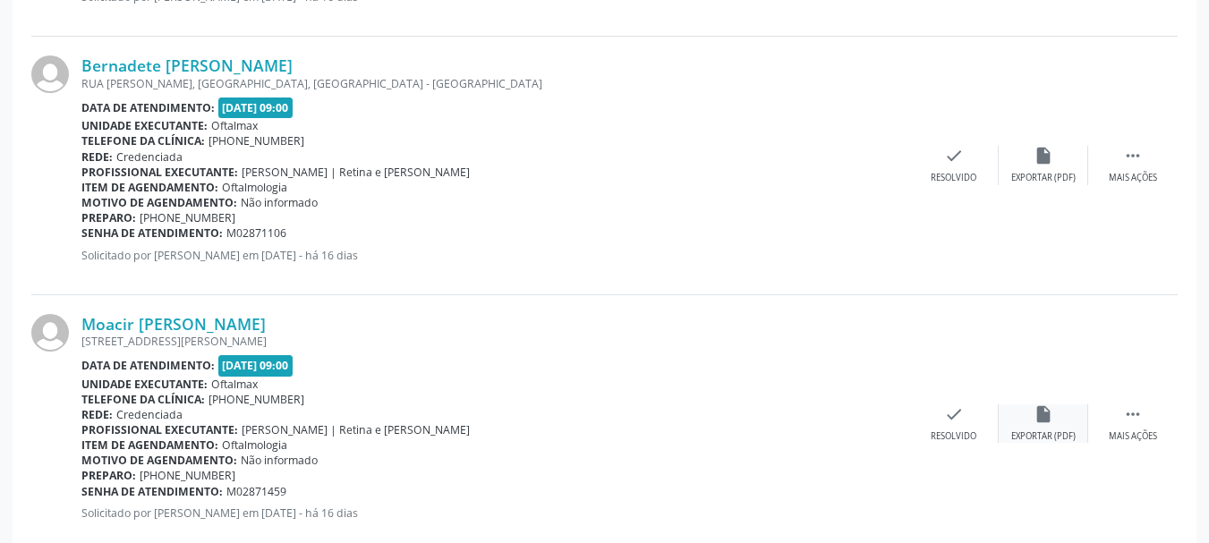
click at [1045, 417] on icon "insert_drive_file" at bounding box center [1044, 415] width 20 height 20
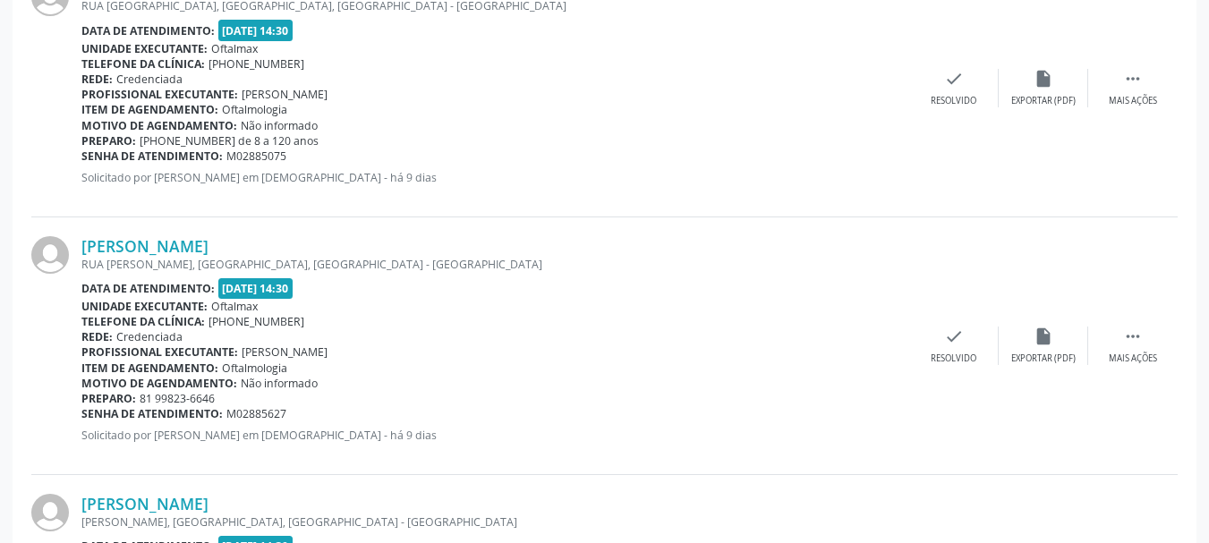
scroll to position [2415, 0]
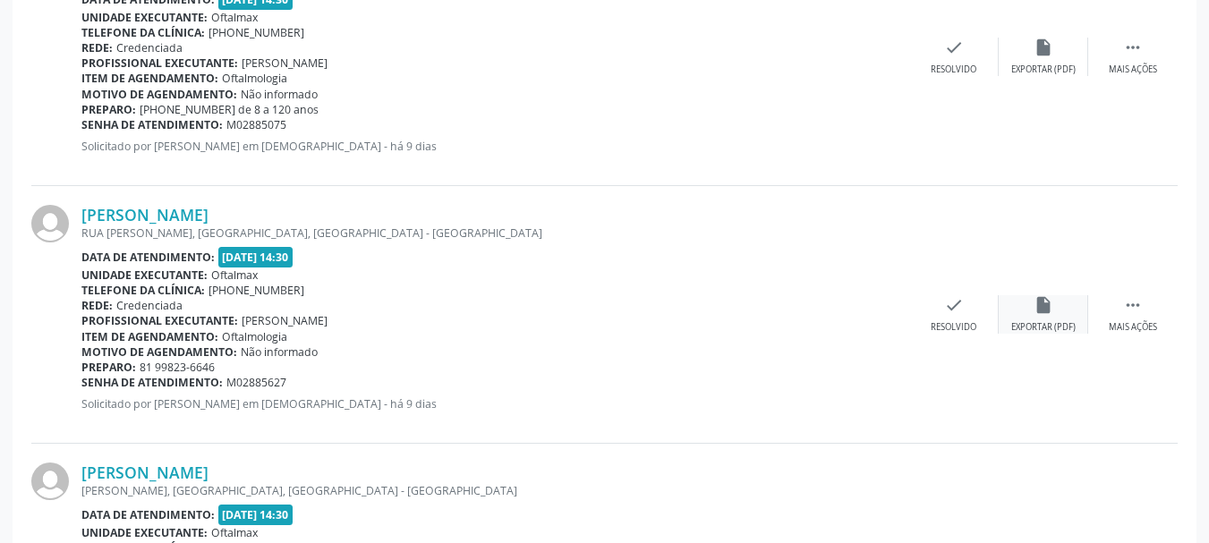
click at [1036, 303] on icon "insert_drive_file" at bounding box center [1044, 305] width 20 height 20
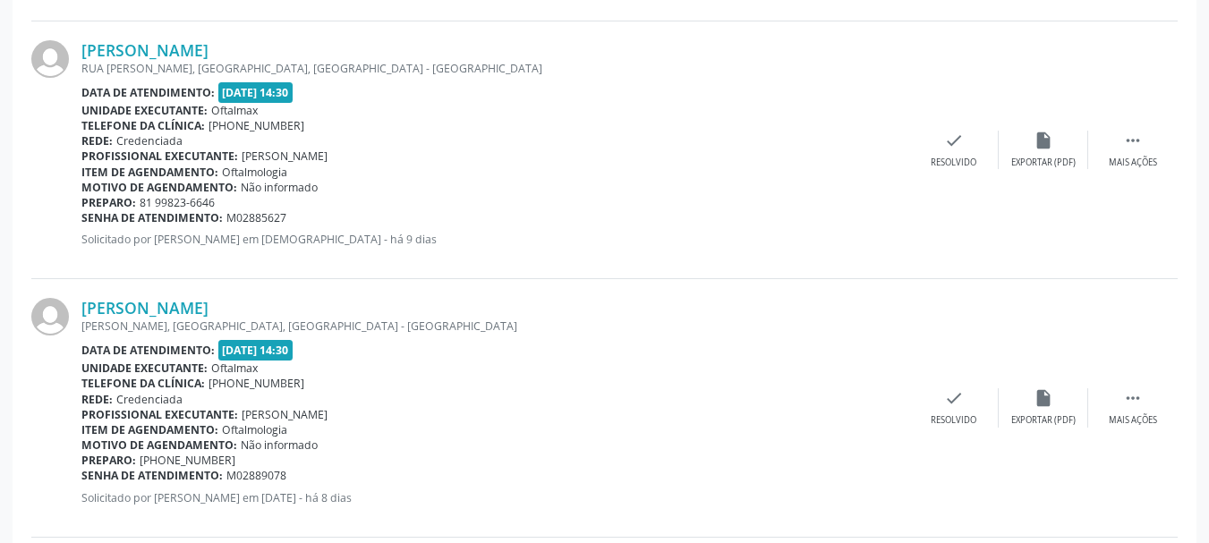
scroll to position [2594, 0]
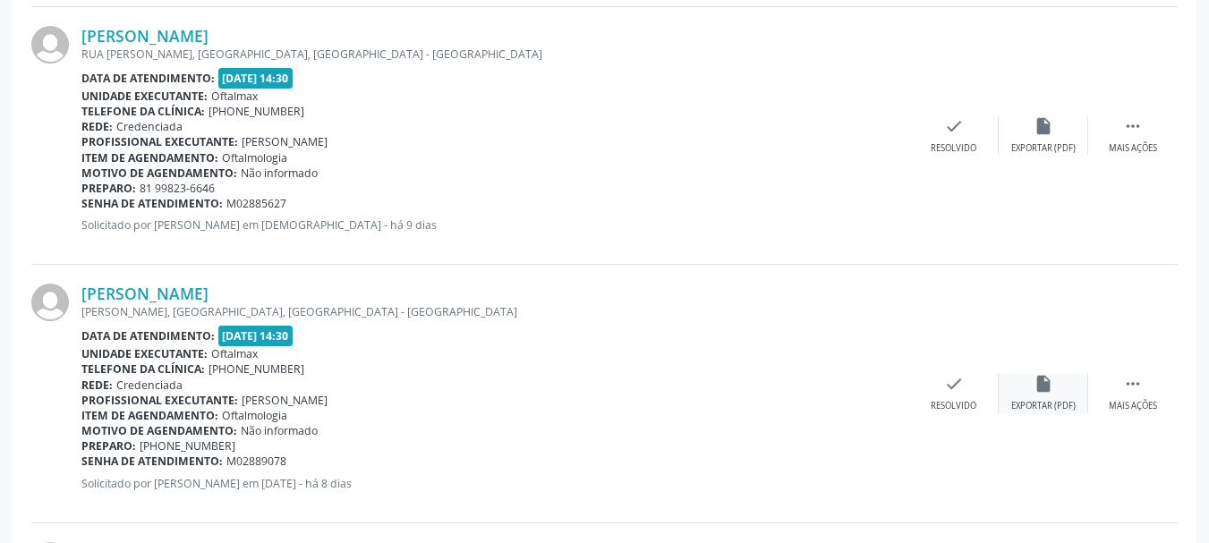
click at [1046, 386] on icon "insert_drive_file" at bounding box center [1044, 384] width 20 height 20
